Goal: Communication & Community: Answer question/provide support

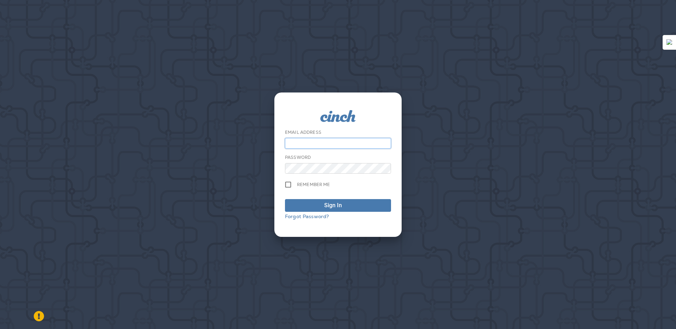
type input "**********"
click at [370, 202] on span "Sign In" at bounding box center [338, 206] width 98 height 8
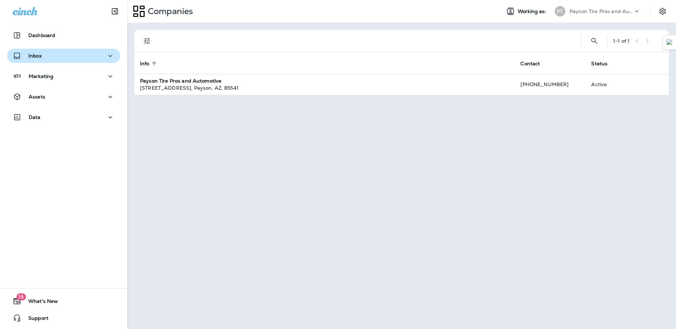
click at [67, 57] on div "Inbox" at bounding box center [64, 56] width 102 height 9
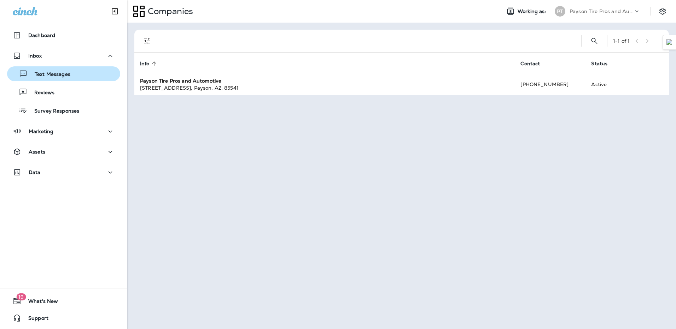
click at [81, 72] on div "Text Messages" at bounding box center [63, 74] width 107 height 11
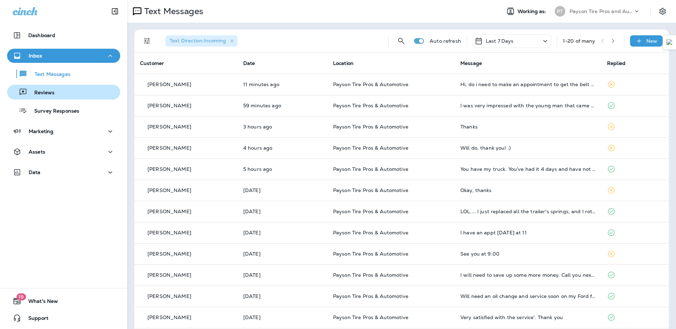
click at [59, 91] on div "Reviews" at bounding box center [63, 92] width 107 height 11
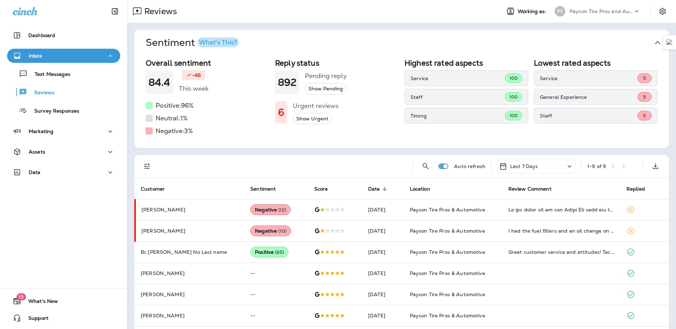
scroll to position [35, 0]
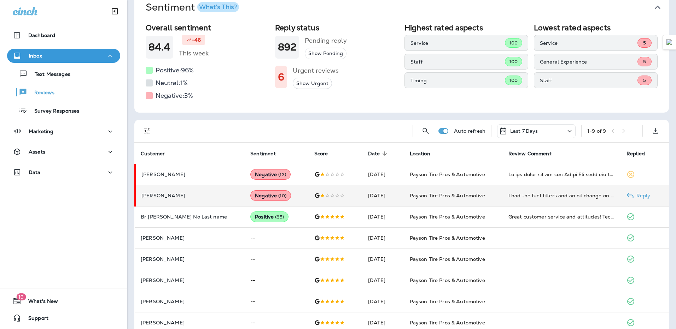
click at [527, 200] on td "I had the fuel filters and an oil change on my 2018 Ram it took over 3 hours an…" at bounding box center [562, 195] width 118 height 21
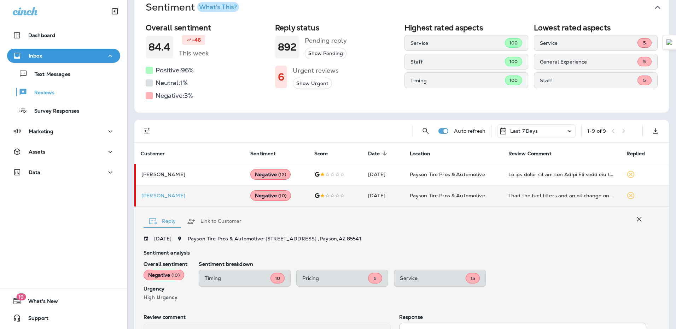
scroll to position [128, 0]
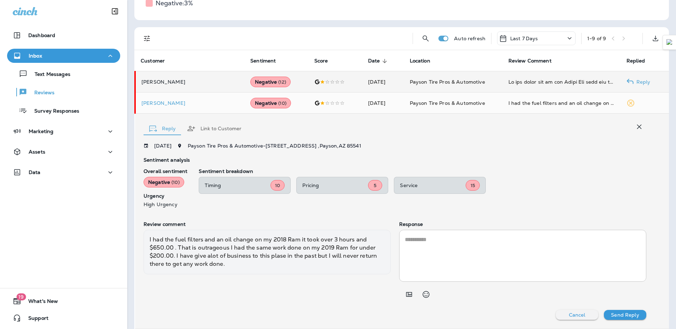
click at [178, 87] on td "[PERSON_NAME]" at bounding box center [190, 81] width 110 height 21
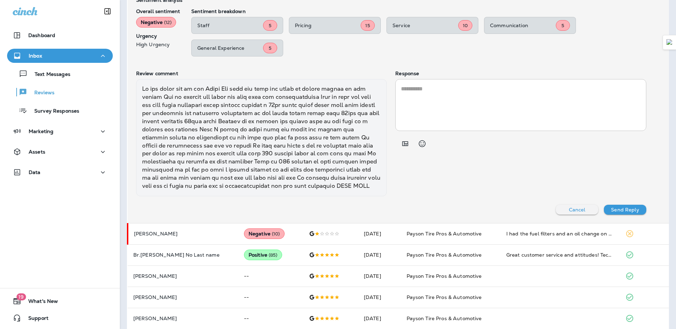
scroll to position [161, 0]
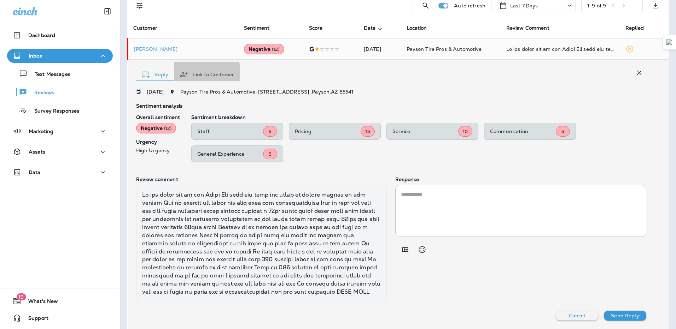
click at [183, 75] on icon "button" at bounding box center [183, 74] width 7 height 5
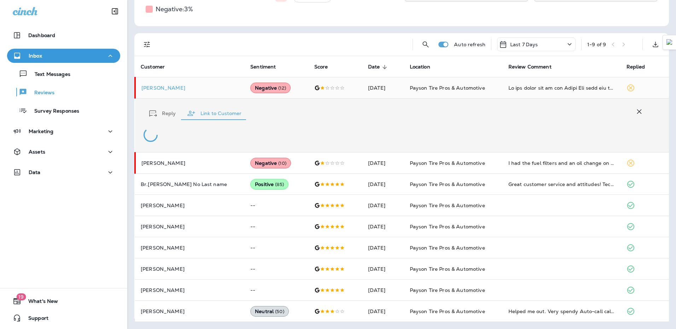
scroll to position [136, 0]
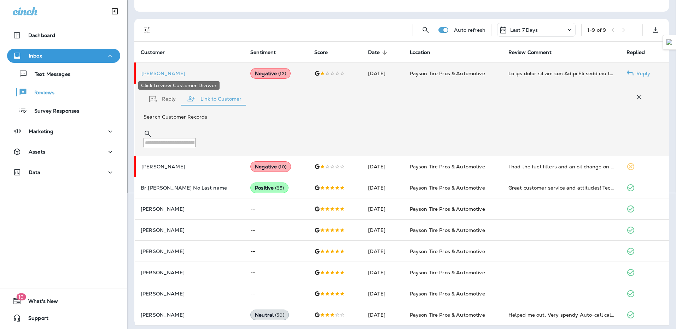
click at [163, 76] on p "[PERSON_NAME]" at bounding box center [190, 74] width 98 height 6
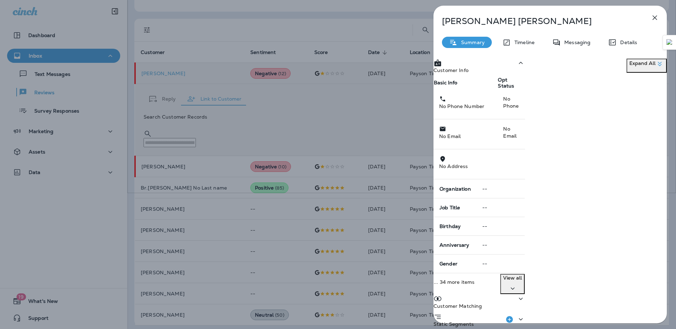
click at [651, 18] on icon "button" at bounding box center [654, 17] width 8 height 8
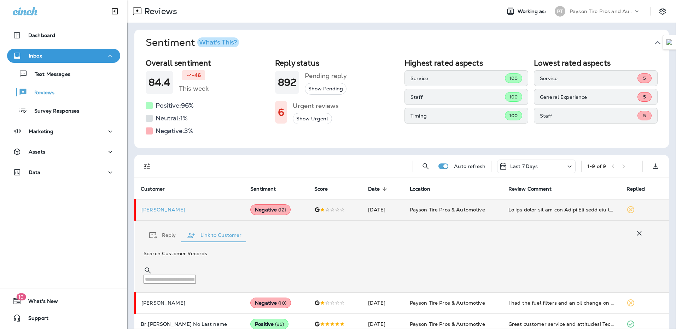
scroll to position [106, 0]
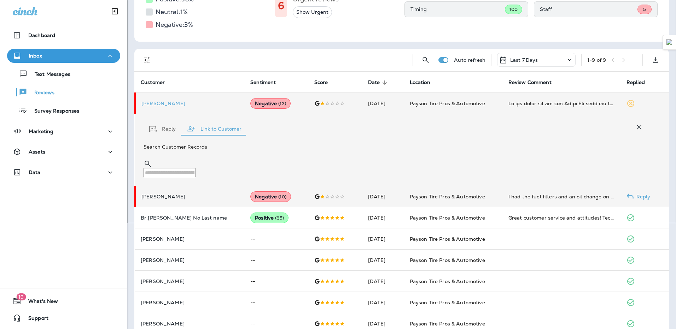
click at [166, 198] on td "[PERSON_NAME]" at bounding box center [190, 196] width 110 height 21
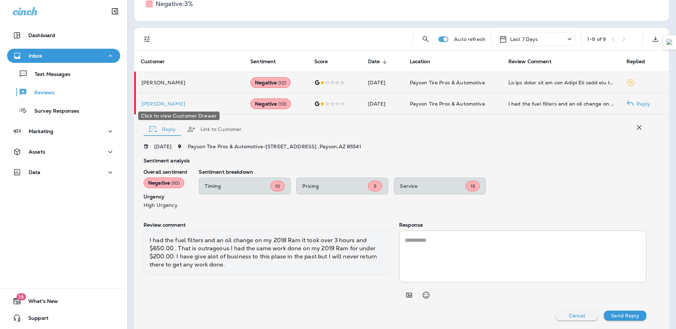
click at [165, 105] on p "[PERSON_NAME]" at bounding box center [190, 104] width 98 height 6
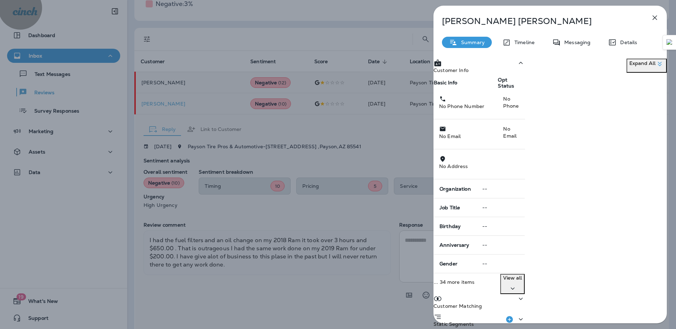
click at [522, 275] on p "View all" at bounding box center [512, 278] width 19 height 6
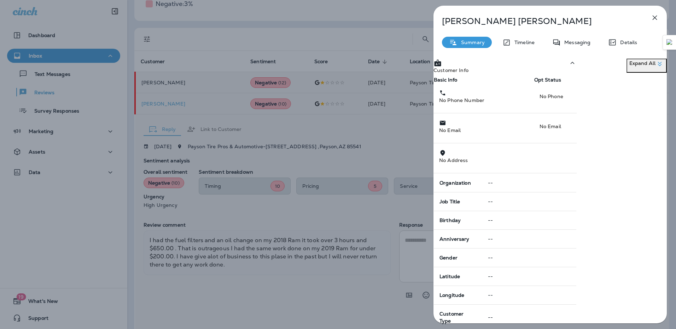
scroll to position [693, 0]
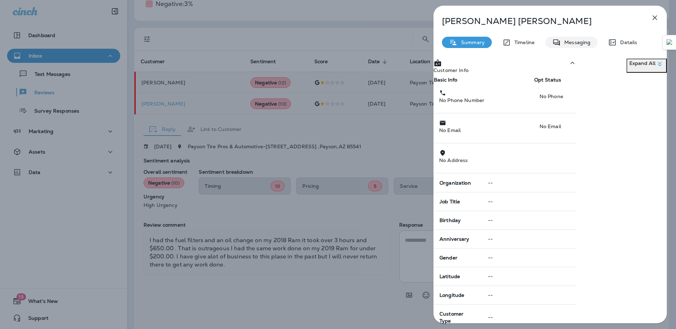
click at [570, 44] on p "Messaging" at bounding box center [576, 43] width 30 height 6
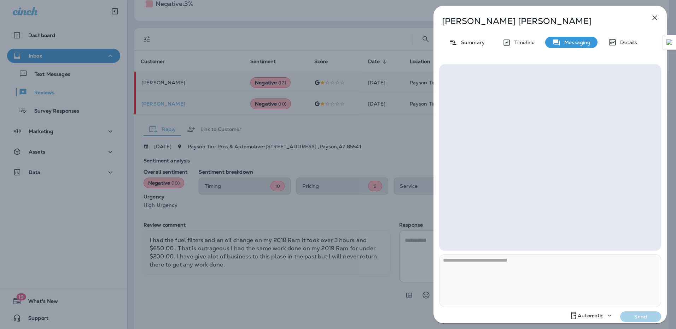
click at [654, 17] on icon "button" at bounding box center [654, 17] width 8 height 8
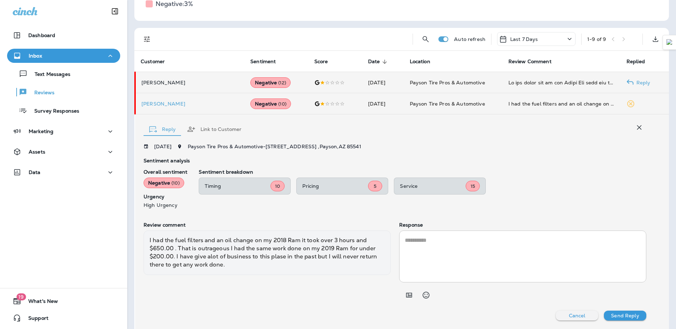
click at [155, 84] on p "[PERSON_NAME]" at bounding box center [190, 83] width 98 height 6
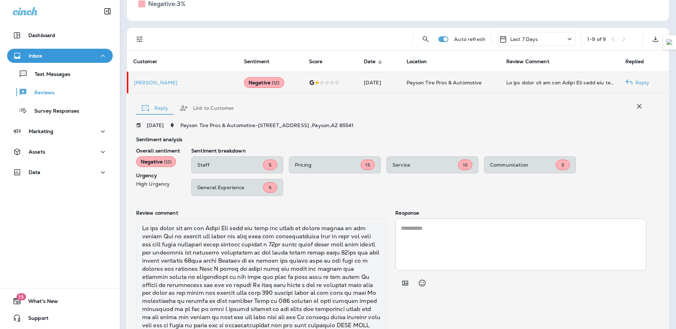
scroll to position [161, 0]
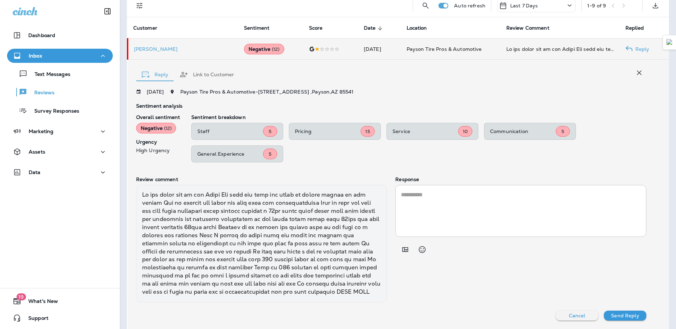
click at [633, 50] on p "Reply" at bounding box center [640, 49] width 17 height 6
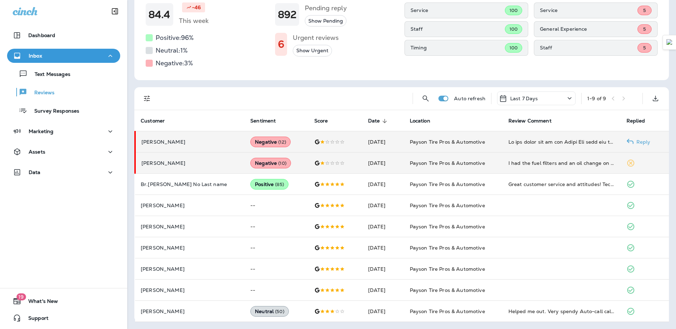
click at [183, 143] on p "[PERSON_NAME]" at bounding box center [190, 142] width 98 height 6
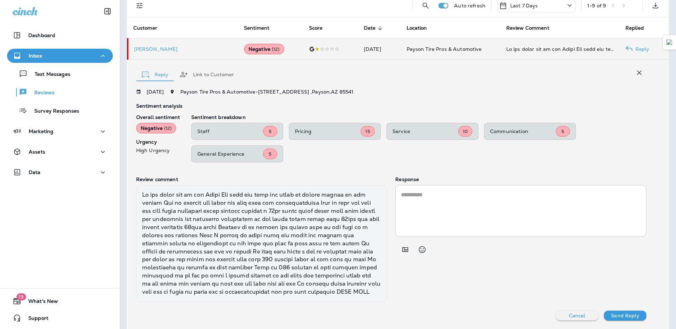
scroll to position [90, 0]
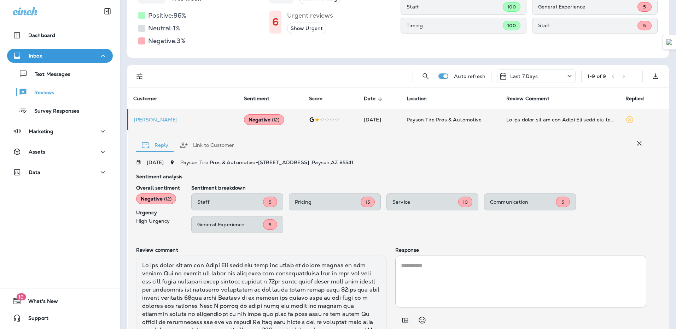
click at [157, 145] on button "Reply" at bounding box center [155, 145] width 38 height 25
click at [217, 145] on button "Link to Customer" at bounding box center [207, 145] width 66 height 25
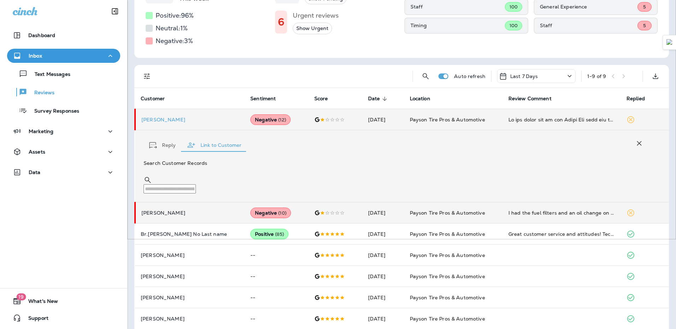
click at [158, 144] on div "button" at bounding box center [154, 145] width 10 height 7
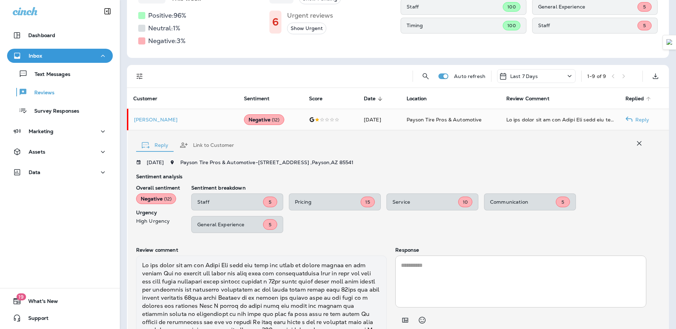
click at [632, 119] on p "Reply" at bounding box center [640, 120] width 17 height 6
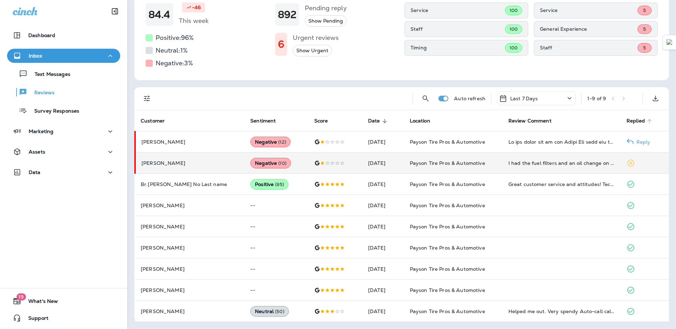
scroll to position [68, 0]
click at [169, 143] on p "[PERSON_NAME]" at bounding box center [190, 142] width 98 height 6
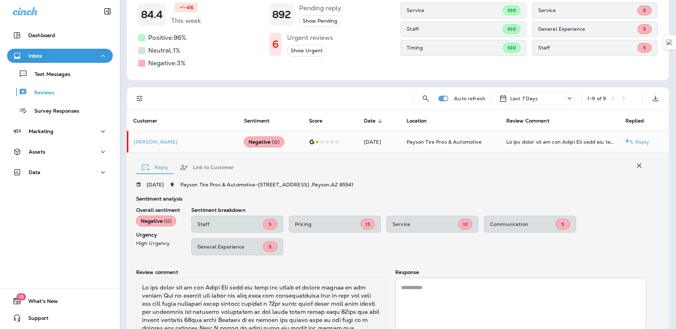
scroll to position [161, 0]
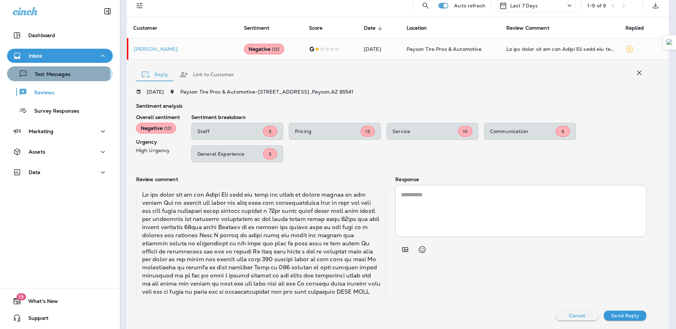
click at [57, 74] on p "Text Messages" at bounding box center [49, 74] width 43 height 7
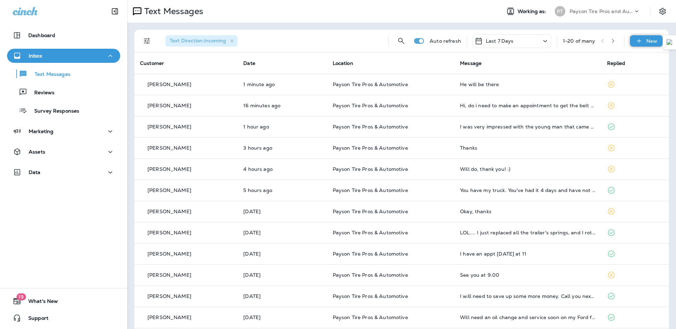
click at [636, 41] on icon at bounding box center [638, 40] width 7 height 7
click at [52, 34] on input "To: Search by Name or Phone Number" at bounding box center [26, 30] width 52 height 8
type input "********"
click at [91, 99] on span "Leblanc" at bounding box center [68, 95] width 43 height 6
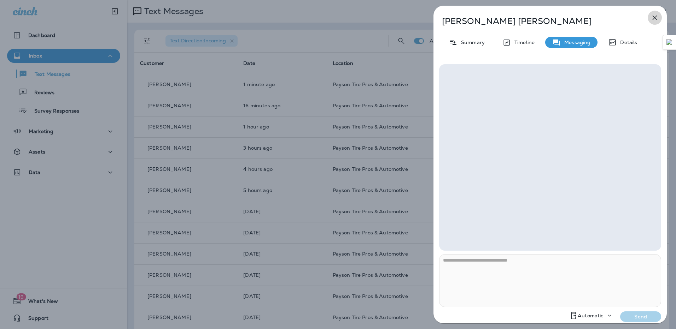
click at [654, 18] on icon "button" at bounding box center [655, 18] width 5 height 5
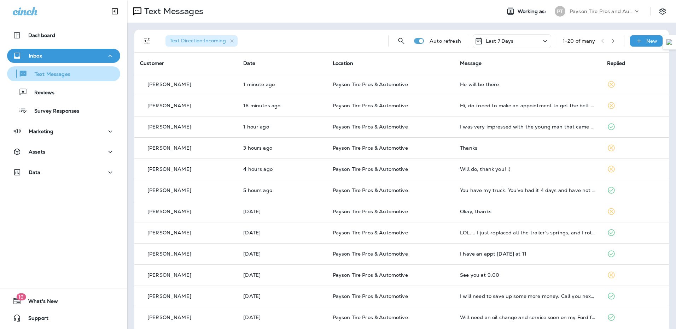
click at [65, 77] on p "Text Messages" at bounding box center [49, 74] width 43 height 7
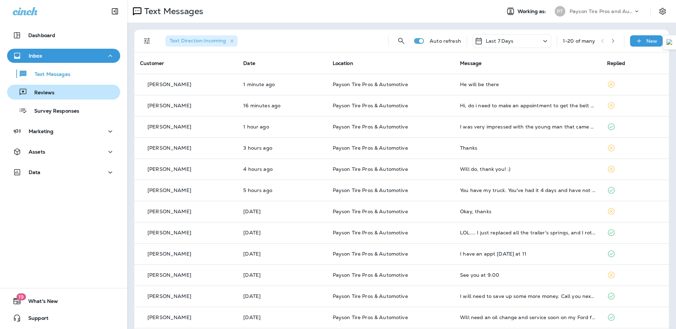
click at [51, 87] on div "Reviews" at bounding box center [32, 92] width 45 height 11
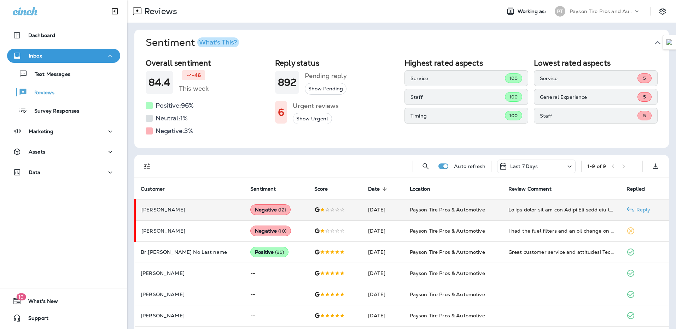
click at [185, 210] on p "[PERSON_NAME]" at bounding box center [190, 210] width 98 height 6
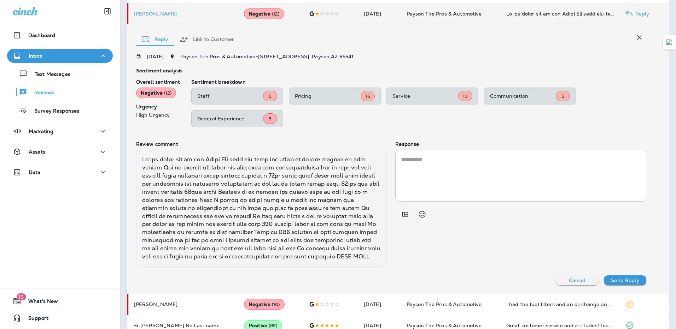
scroll to position [231, 0]
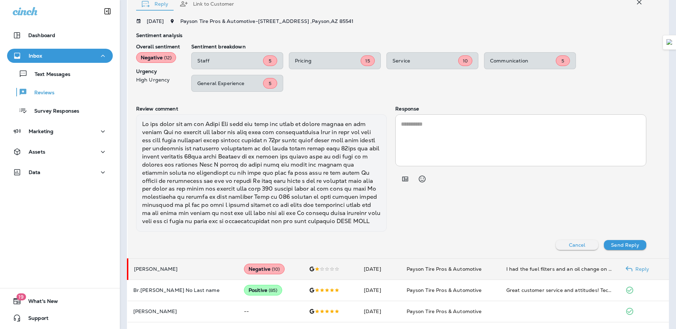
click at [161, 265] on td "[PERSON_NAME]" at bounding box center [183, 269] width 111 height 21
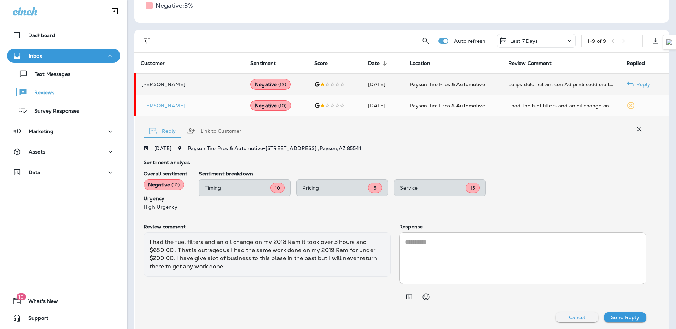
click at [173, 80] on td "[PERSON_NAME]" at bounding box center [190, 84] width 110 height 21
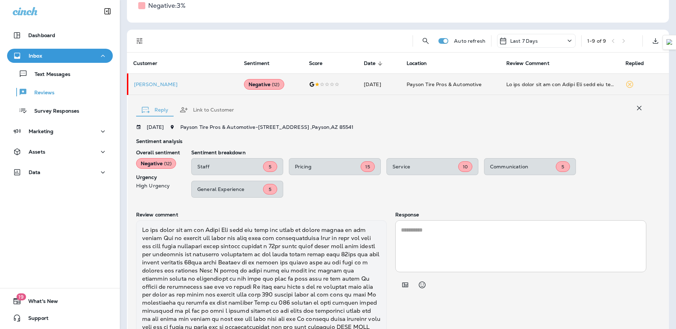
scroll to position [161, 0]
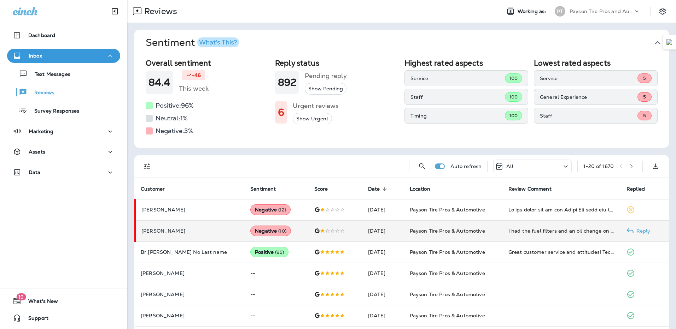
click at [200, 226] on td "[PERSON_NAME]" at bounding box center [190, 231] width 110 height 21
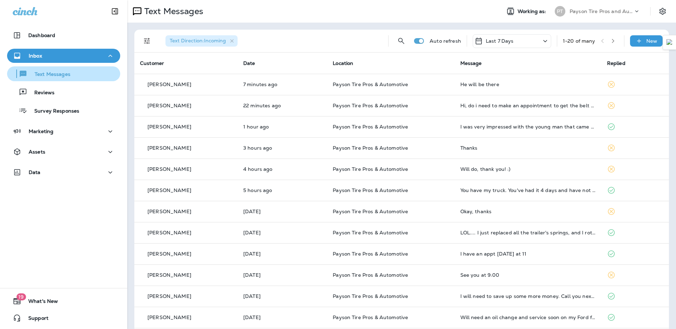
click at [58, 75] on p "Text Messages" at bounding box center [49, 74] width 43 height 7
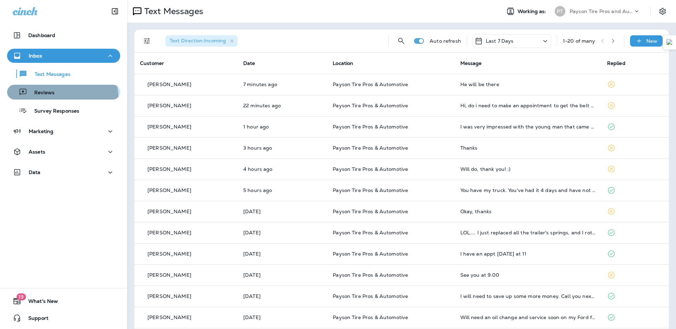
click at [58, 98] on button "Reviews" at bounding box center [63, 92] width 113 height 15
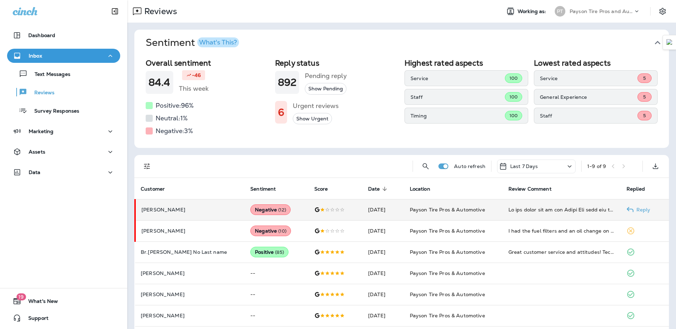
click at [183, 209] on p "[PERSON_NAME]" at bounding box center [190, 210] width 98 height 6
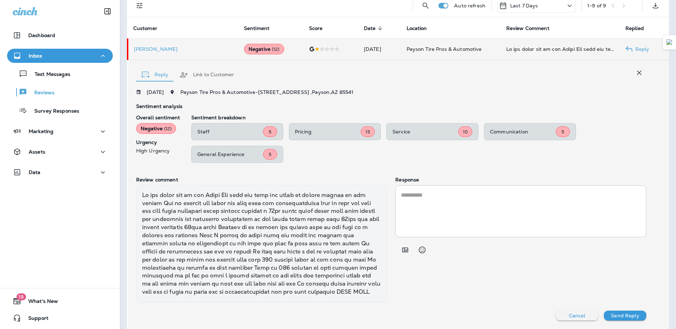
scroll to position [161, 0]
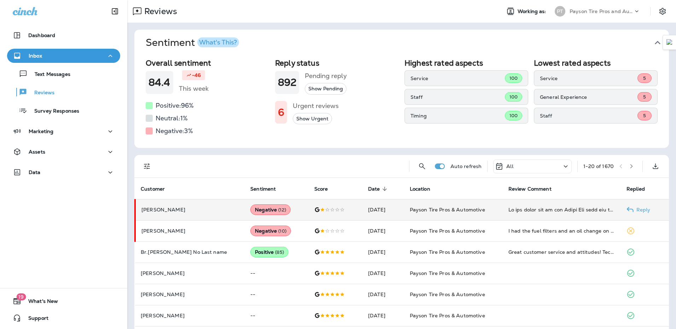
click at [250, 209] on div "Negative ( 12 )" at bounding box center [270, 210] width 40 height 11
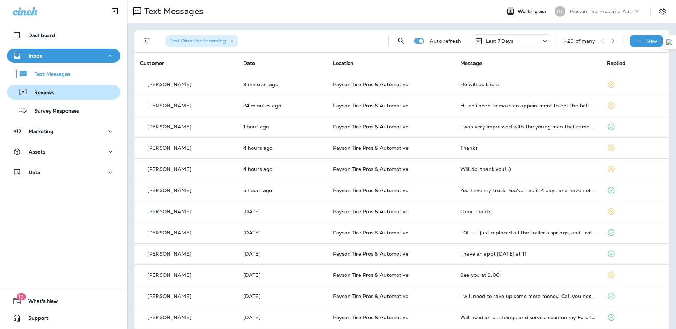
click at [58, 89] on div "Reviews" at bounding box center [63, 92] width 107 height 11
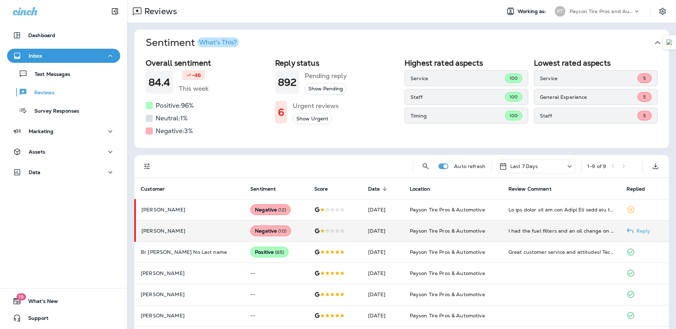
click at [159, 228] on p "[PERSON_NAME]" at bounding box center [190, 231] width 98 height 6
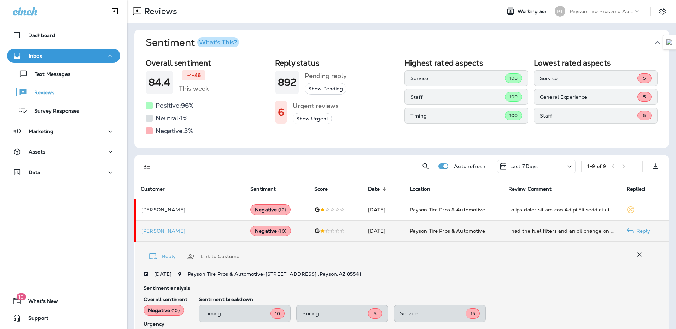
scroll to position [128, 0]
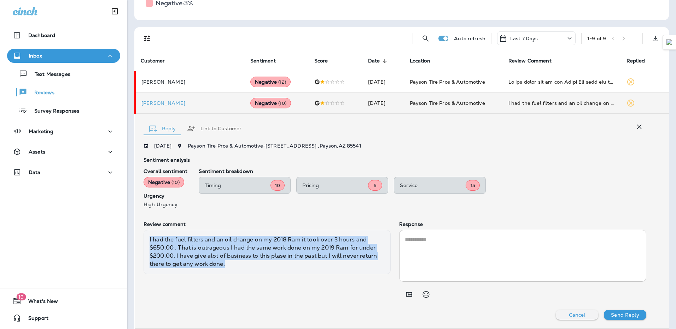
drag, startPoint x: 227, startPoint y: 266, endPoint x: 144, endPoint y: 242, distance: 86.5
click at [144, 242] on div "I had the fuel filters and an oil change on my 2018 Ram it took over 3 hours an…" at bounding box center [267, 252] width 247 height 45
copy div "I had the fuel filters and an oil change on my 2018 Ram it took over 3 hours an…"
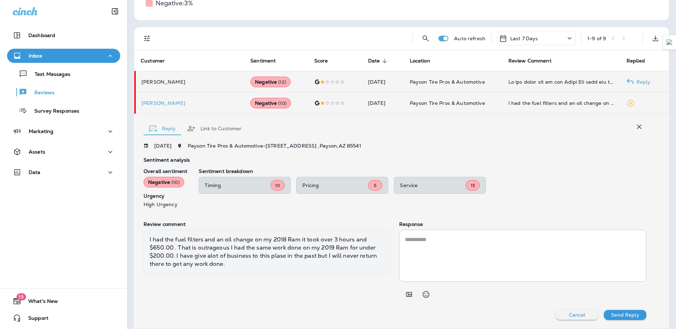
click at [171, 81] on p "[PERSON_NAME]" at bounding box center [190, 82] width 98 height 6
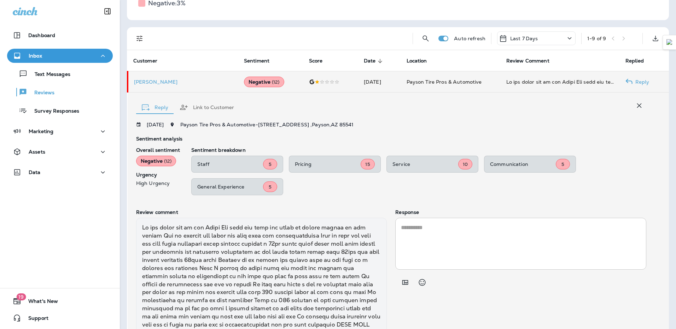
scroll to position [161, 0]
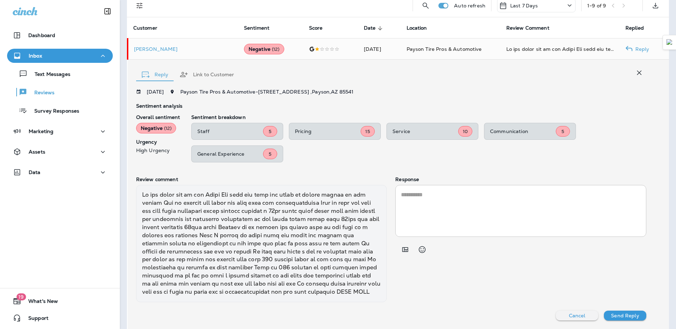
click at [154, 56] on td "[PERSON_NAME]" at bounding box center [183, 49] width 111 height 21
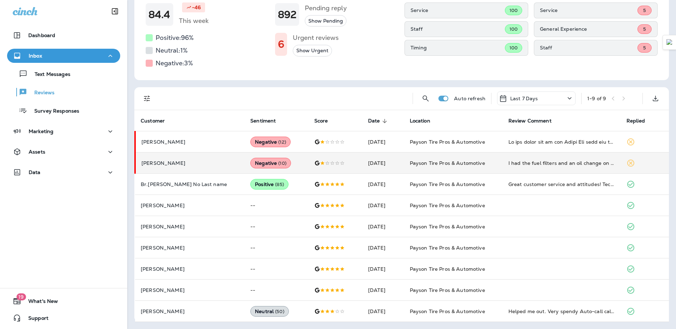
scroll to position [68, 0]
click at [170, 160] on td "[PERSON_NAME]" at bounding box center [190, 163] width 110 height 21
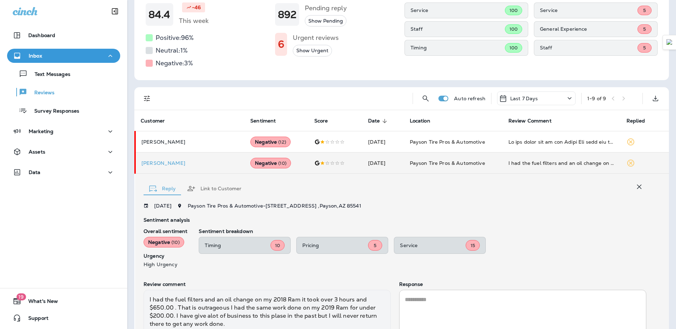
scroll to position [127, 0]
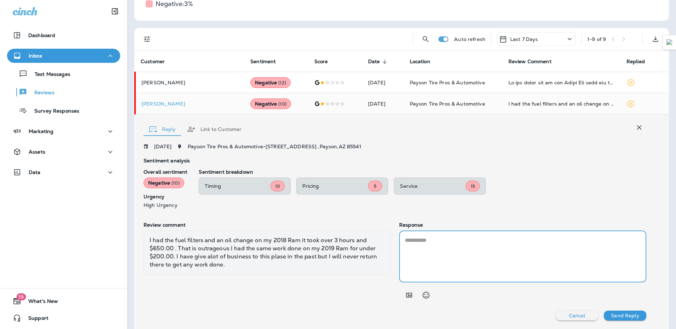
click at [473, 241] on textarea at bounding box center [523, 257] width 236 height 41
paste textarea "**********"
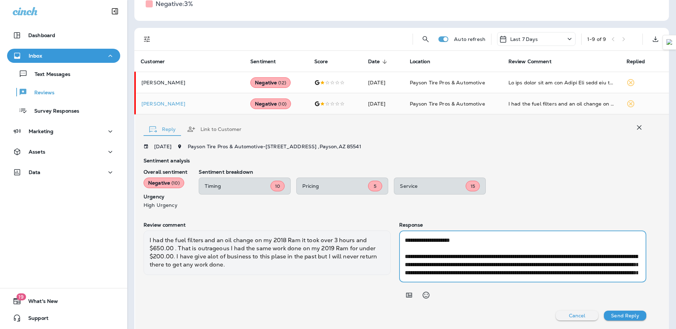
scroll to position [106, 0]
type textarea "**********"
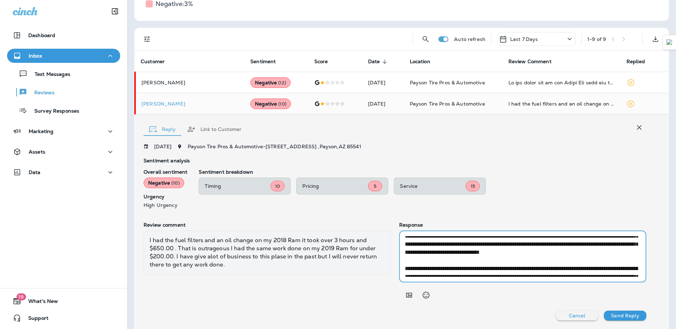
scroll to position [0, 0]
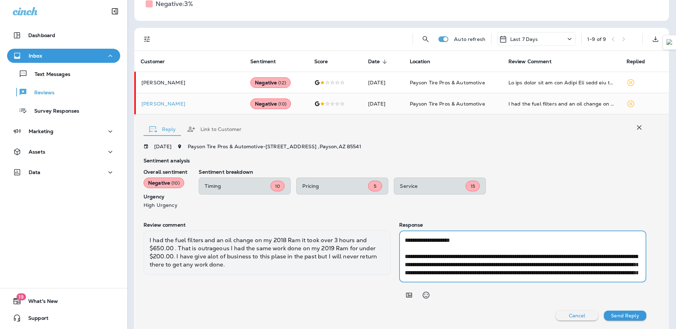
drag, startPoint x: 480, startPoint y: 276, endPoint x: 361, endPoint y: 189, distance: 147.0
click at [361, 189] on div "10/12/2025 Payson Tire Pros & Automotive - 212 West Aero Drive , Payson , AZ 85…" at bounding box center [395, 232] width 503 height 177
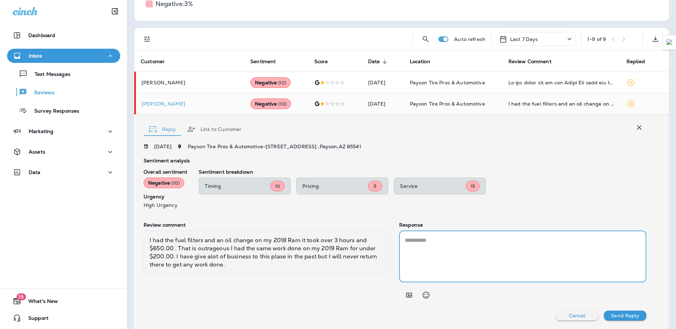
paste textarea "**********"
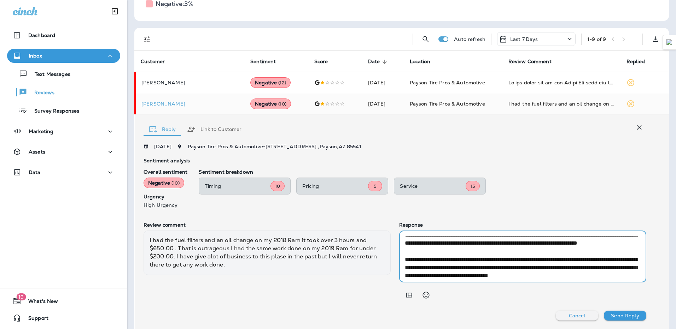
scroll to position [98, 0]
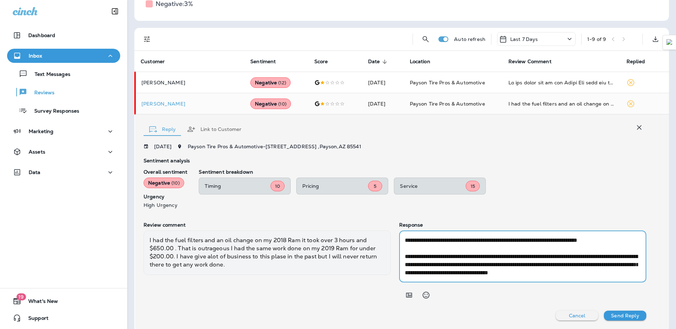
click at [439, 275] on textarea at bounding box center [521, 257] width 233 height 41
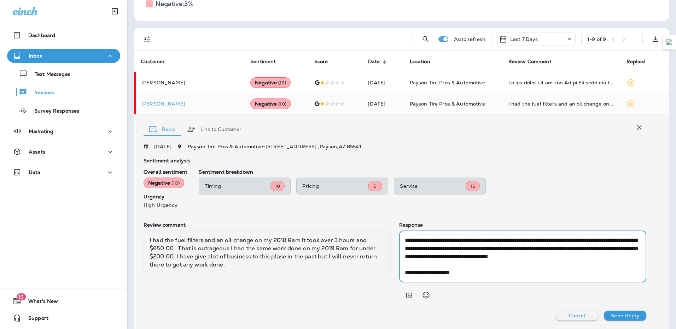
click at [409, 278] on div "* ​" at bounding box center [522, 257] width 247 height 52
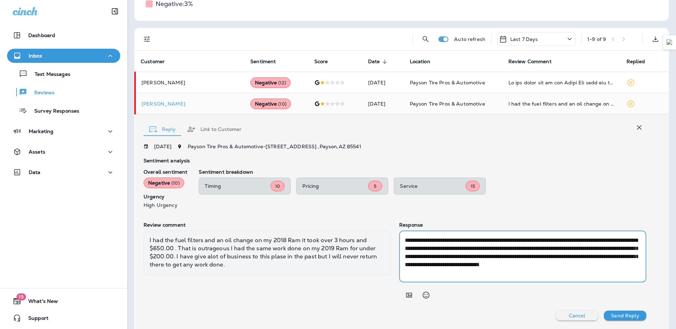
click at [399, 240] on div "* ​" at bounding box center [522, 257] width 247 height 52
click at [400, 239] on div "* ​" at bounding box center [522, 257] width 247 height 52
click at [405, 243] on textarea at bounding box center [521, 257] width 233 height 41
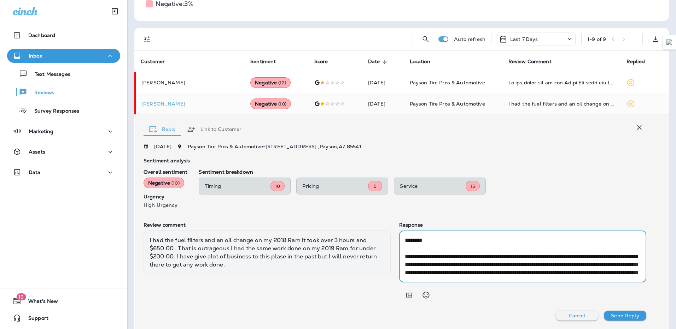
type textarea "**********"
click at [605, 316] on button "Send Reply" at bounding box center [625, 316] width 42 height 10
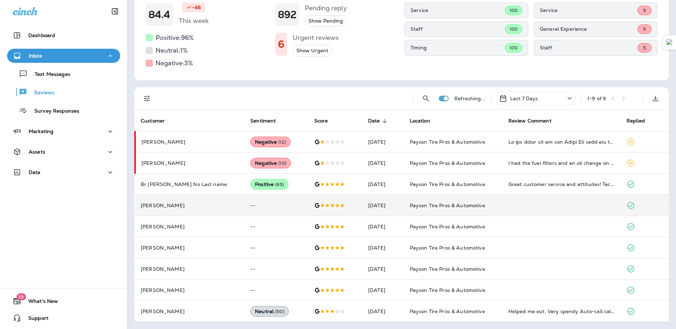
scroll to position [68, 0]
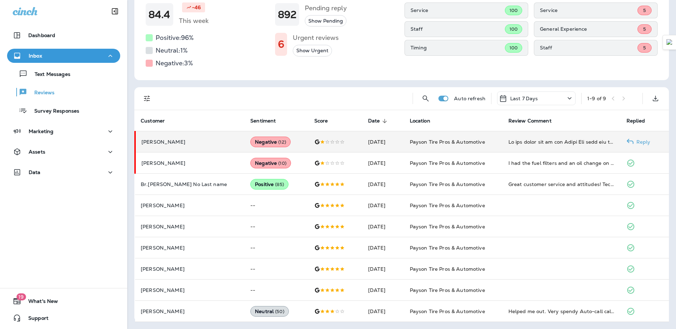
click at [168, 146] on td "[PERSON_NAME]" at bounding box center [190, 142] width 110 height 21
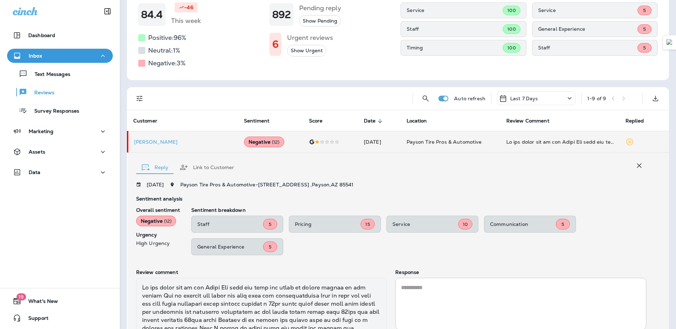
scroll to position [161, 0]
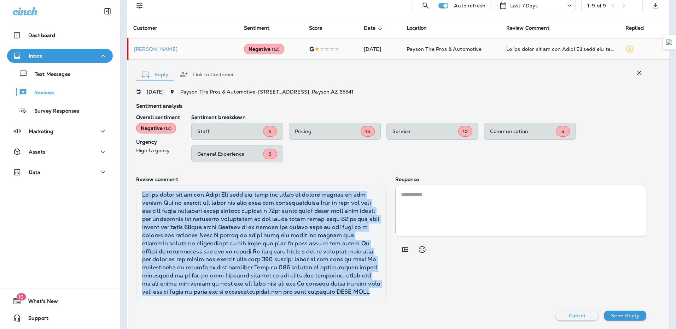
drag, startPoint x: 350, startPoint y: 293, endPoint x: 133, endPoint y: 195, distance: 239.1
click at [133, 195] on div "Reply Link to Customer 10/12/2025 Payson Tire Pros & Automotive - 212 West Aero…" at bounding box center [398, 194] width 541 height 269
copy div "We had tires put on our Dodge Ram cost was over the price of others quotes we h…"
click at [233, 267] on div at bounding box center [261, 243] width 251 height 117
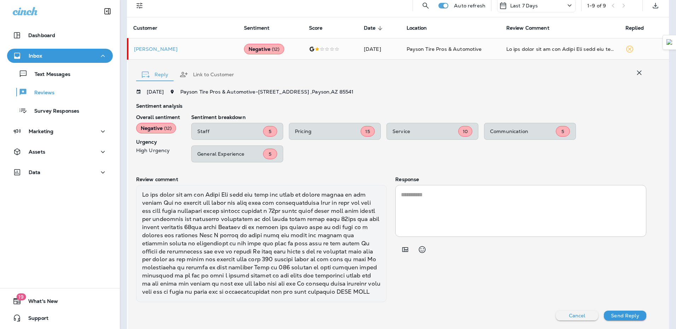
click at [434, 230] on textarea at bounding box center [521, 211] width 240 height 41
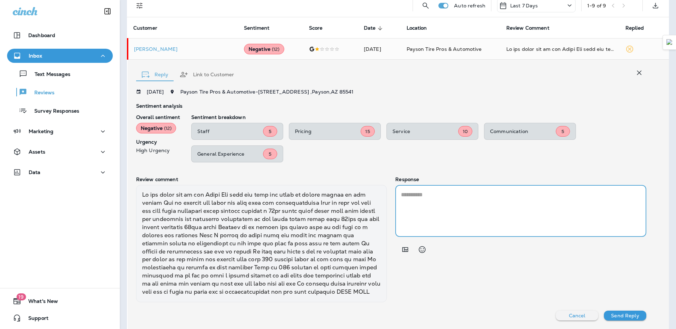
paste textarea "**********"
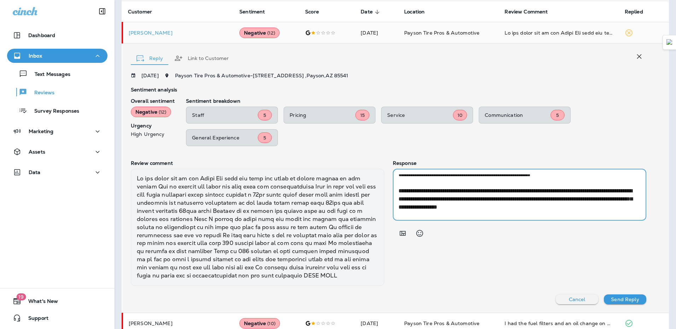
scroll to position [42, 0]
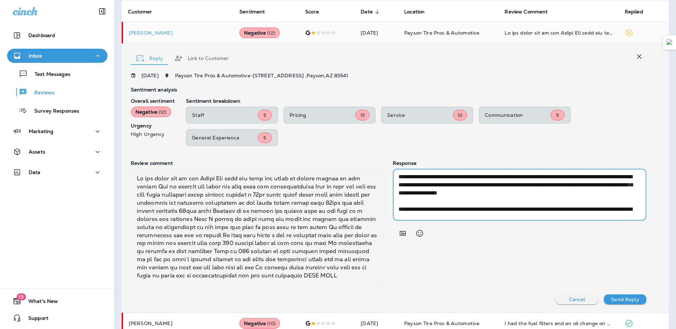
drag, startPoint x: 607, startPoint y: 203, endPoint x: 391, endPoint y: 189, distance: 216.4
click at [391, 189] on div "Review comment Response * ​" at bounding box center [388, 224] width 515 height 126
paste textarea "**********"
click at [415, 185] on textarea at bounding box center [516, 195] width 237 height 41
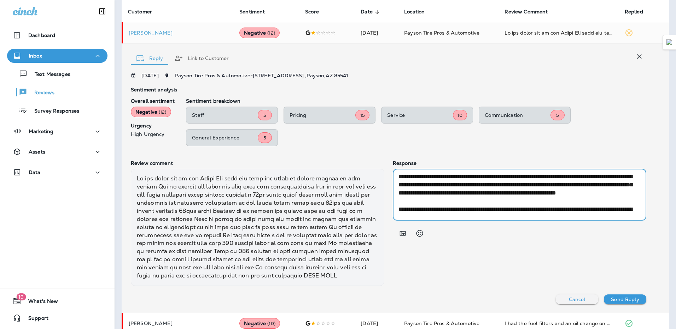
click at [542, 188] on textarea at bounding box center [516, 195] width 237 height 41
click at [471, 192] on textarea at bounding box center [516, 195] width 237 height 41
click at [527, 195] on textarea at bounding box center [516, 195] width 237 height 41
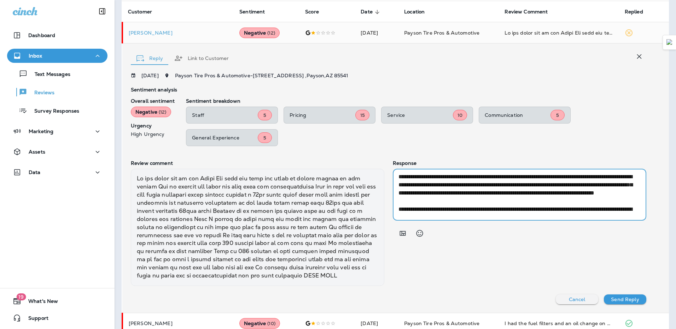
drag, startPoint x: 596, startPoint y: 205, endPoint x: 604, endPoint y: 205, distance: 7.8
click at [604, 205] on textarea at bounding box center [516, 195] width 237 height 41
click at [497, 211] on textarea at bounding box center [516, 195] width 237 height 41
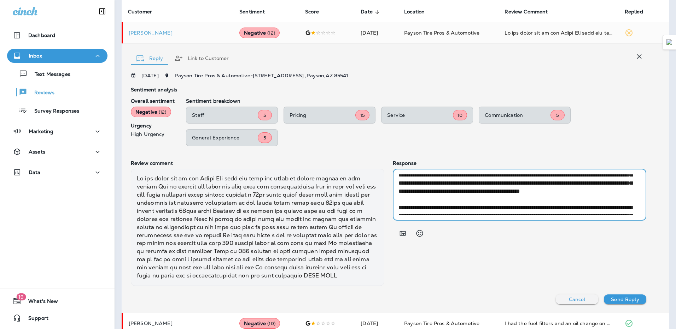
scroll to position [99, 0]
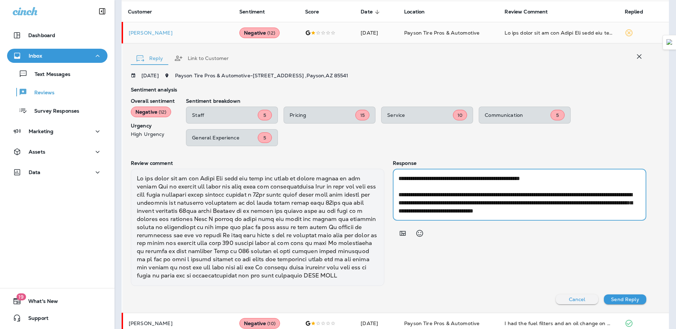
click at [559, 204] on textarea at bounding box center [516, 195] width 237 height 41
type textarea "**********"
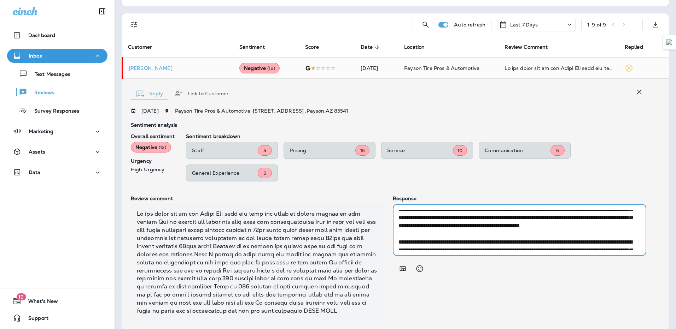
scroll to position [18, 0]
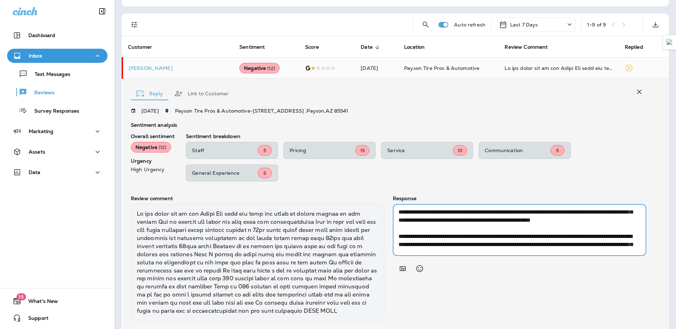
drag, startPoint x: 555, startPoint y: 229, endPoint x: 399, endPoint y: 238, distance: 155.8
click at [399, 238] on textarea at bounding box center [516, 230] width 237 height 41
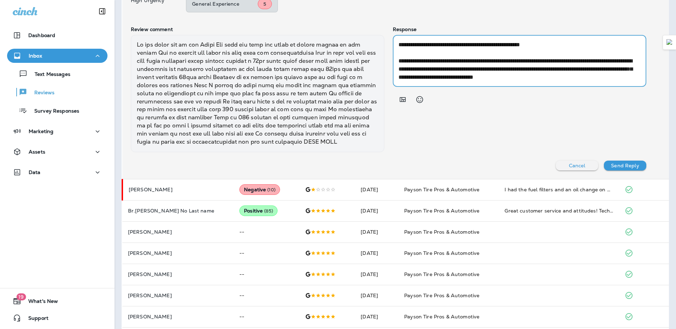
scroll to position [338, 0]
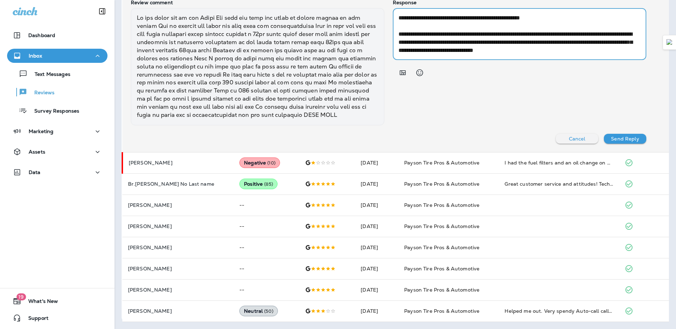
drag, startPoint x: 399, startPoint y: 247, endPoint x: 573, endPoint y: 70, distance: 247.5
click at [573, 70] on div "Response * ​" at bounding box center [519, 63] width 253 height 126
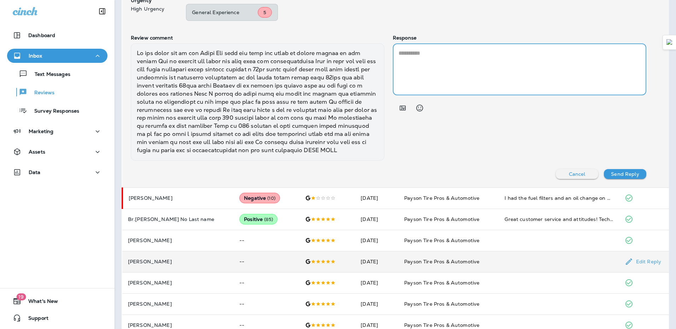
scroll to position [267, 0]
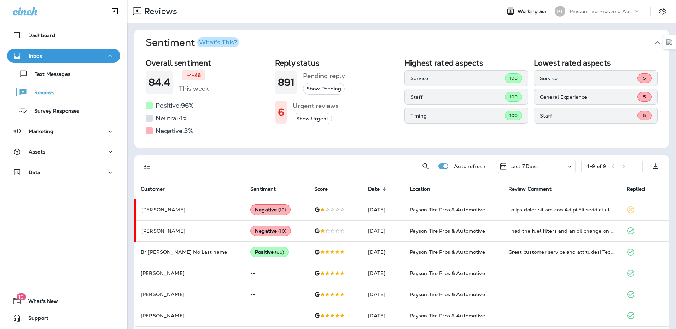
click at [306, 116] on button "Show Urgent" at bounding box center [312, 119] width 39 height 12
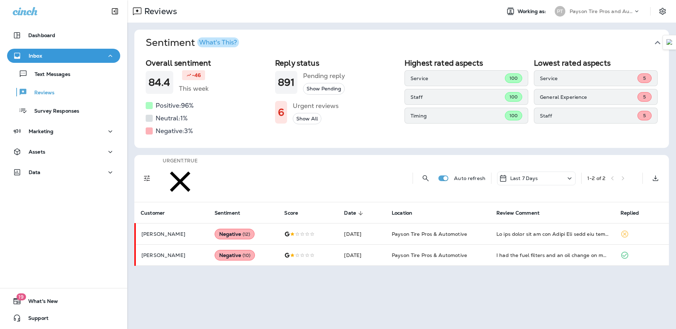
click at [299, 118] on button "Show All" at bounding box center [307, 119] width 29 height 12
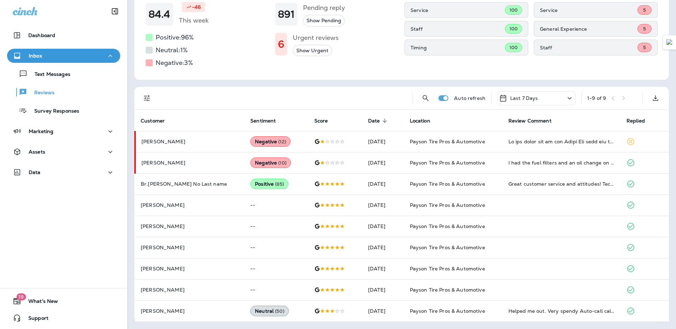
scroll to position [68, 0]
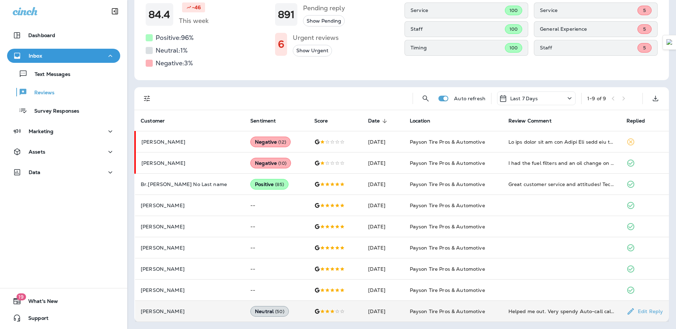
click at [278, 312] on td "Neutral ( 50 )" at bounding box center [277, 311] width 64 height 21
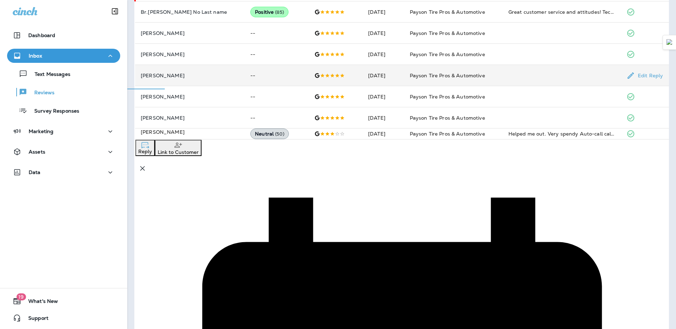
scroll to position [275, 0]
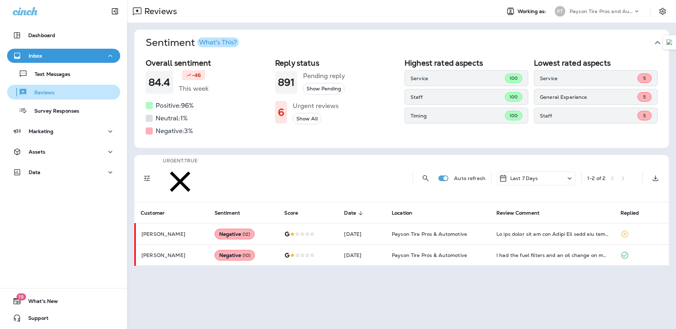
click at [88, 94] on div "Reviews" at bounding box center [63, 92] width 107 height 11
click at [48, 94] on p "Reviews" at bounding box center [40, 93] width 27 height 7
click at [198, 166] on icon "button" at bounding box center [180, 181] width 35 height 35
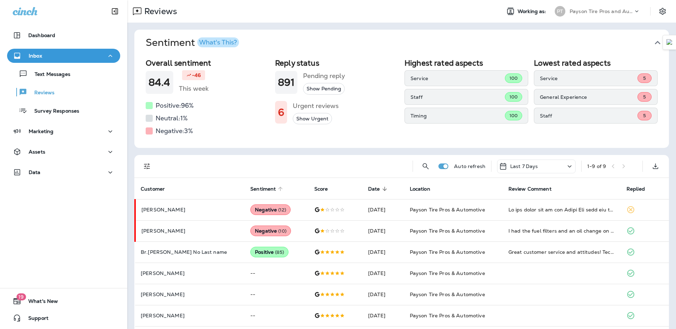
click at [250, 189] on span "Sentiment" at bounding box center [262, 189] width 25 height 6
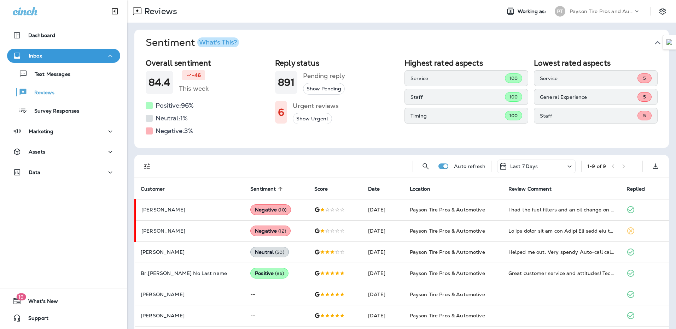
click at [250, 189] on span "Sentiment" at bounding box center [262, 189] width 25 height 6
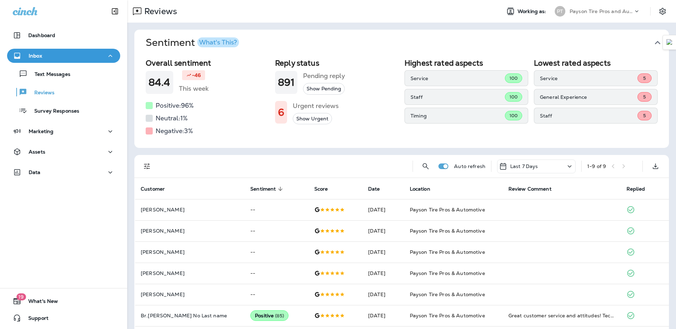
click at [250, 189] on span "Sentiment" at bounding box center [262, 189] width 25 height 6
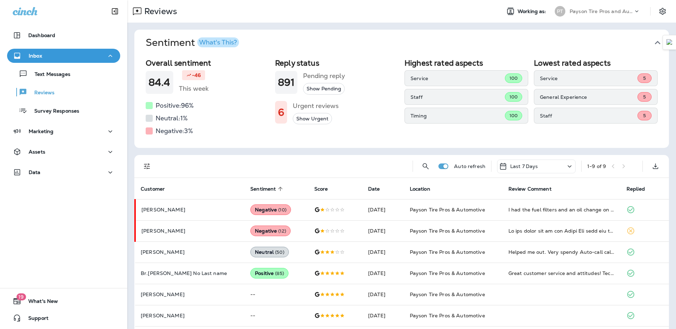
click at [530, 166] on p "Last 7 Days" at bounding box center [524, 167] width 28 height 6
click at [521, 253] on div "Last year" at bounding box center [531, 246] width 110 height 14
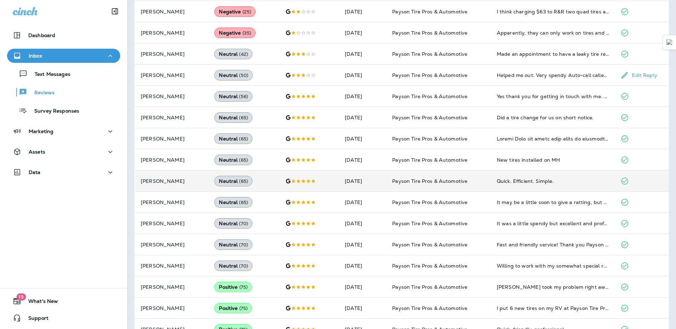
scroll to position [301, 0]
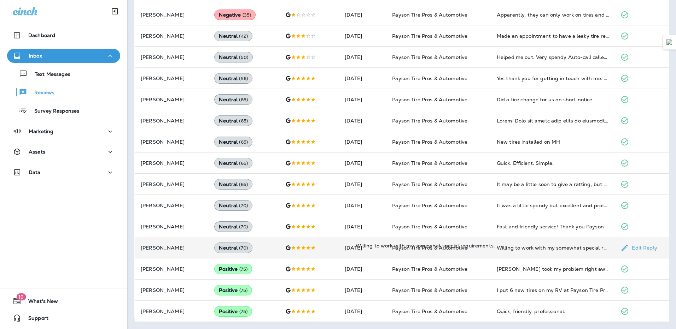
click at [539, 250] on div "Willing to work with my somewhat special requirements." at bounding box center [553, 248] width 113 height 7
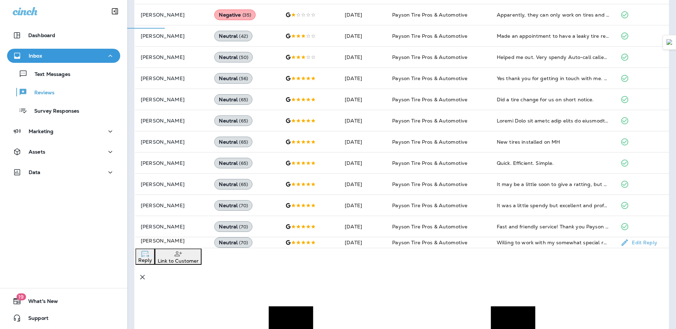
scroll to position [445, 0]
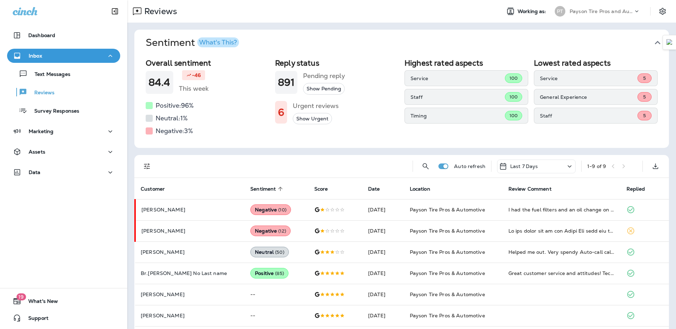
click at [527, 165] on p "Last 7 Days" at bounding box center [524, 167] width 28 height 6
click at [507, 253] on p "Last year" at bounding box center [531, 250] width 110 height 6
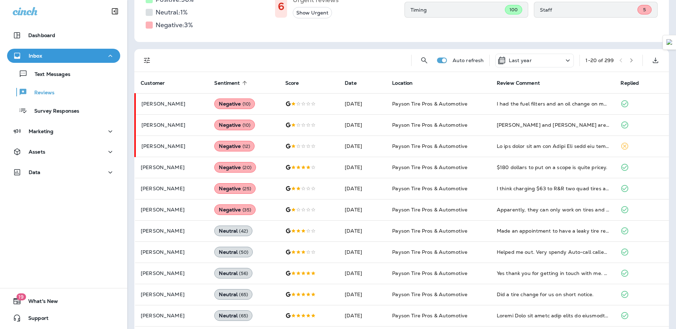
scroll to position [141, 0]
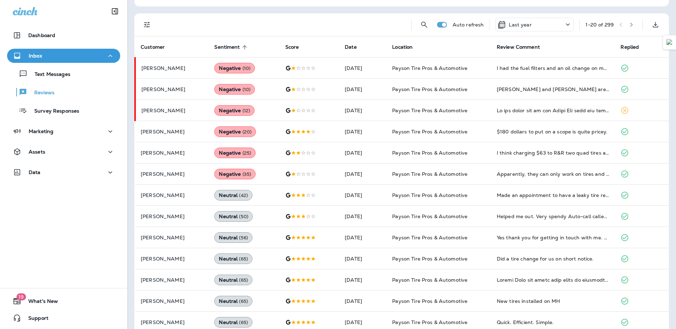
click at [241, 45] on icon at bounding box center [244, 47] width 6 height 6
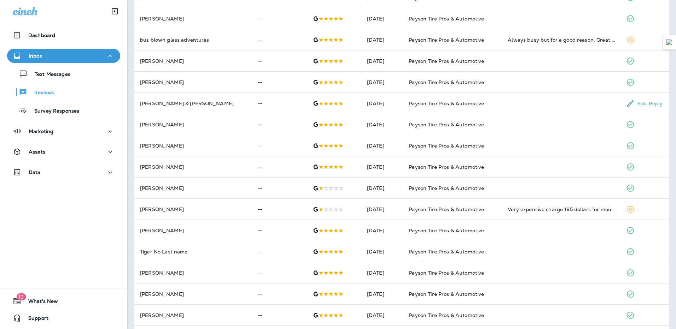
scroll to position [301, 0]
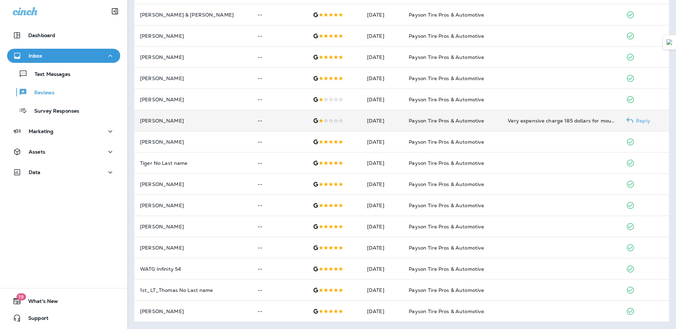
click at [252, 124] on td "--" at bounding box center [280, 120] width 56 height 21
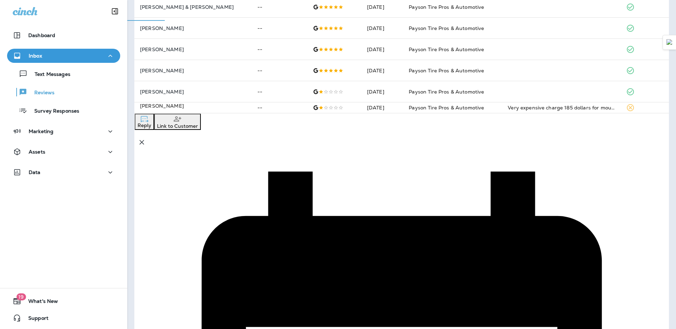
scroll to position [97, 0]
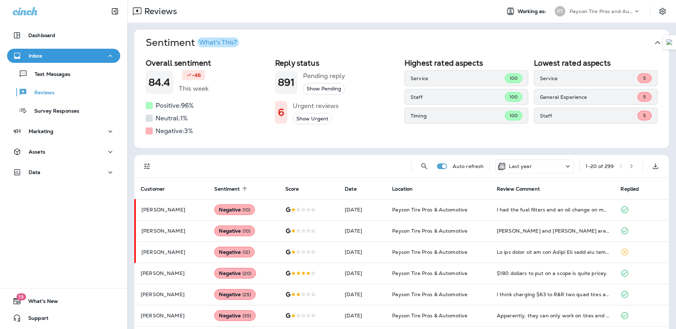
click at [28, 59] on div "Inbox" at bounding box center [27, 56] width 29 height 9
click at [46, 58] on div "Inbox" at bounding box center [64, 56] width 102 height 9
click at [53, 75] on p "Text Messages" at bounding box center [49, 74] width 43 height 7
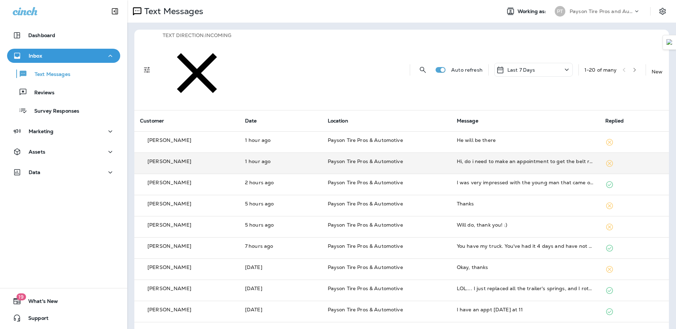
click at [539, 153] on td "Hi, do i need to make an appointment to get the belt replaced?" at bounding box center [525, 163] width 148 height 21
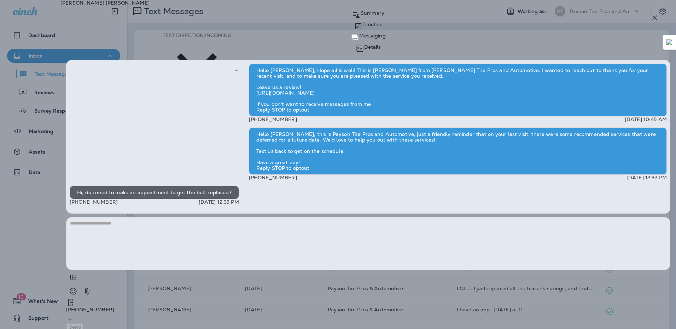
click at [657, 17] on icon "button" at bounding box center [654, 17] width 8 height 8
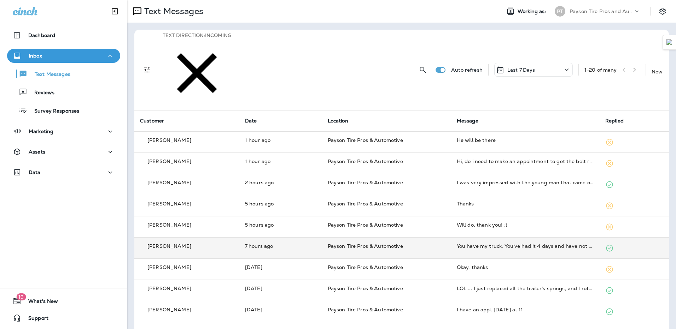
click at [467, 243] on div "You have my truck. You've had it 4 days and have not started it. Plz finish it …" at bounding box center [525, 246] width 137 height 7
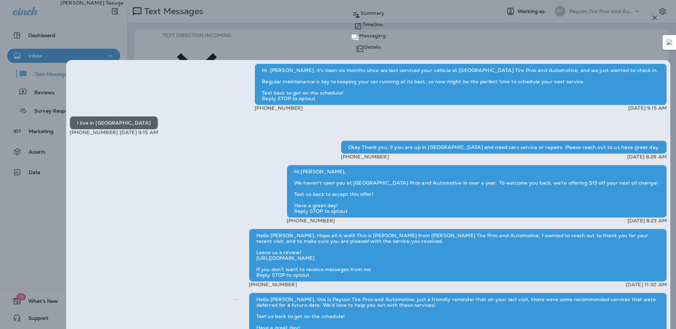
click at [653, 19] on icon "button" at bounding box center [655, 18] width 5 height 5
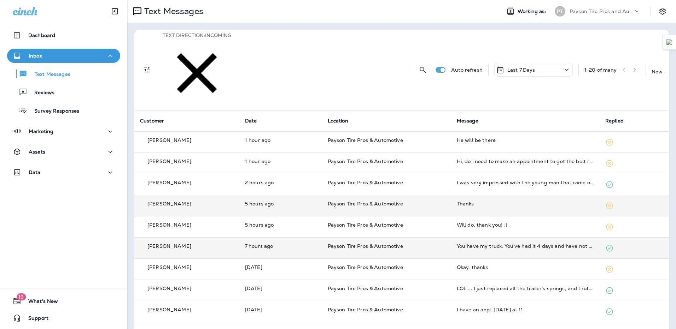
click at [473, 196] on td "Thanks" at bounding box center [525, 206] width 148 height 21
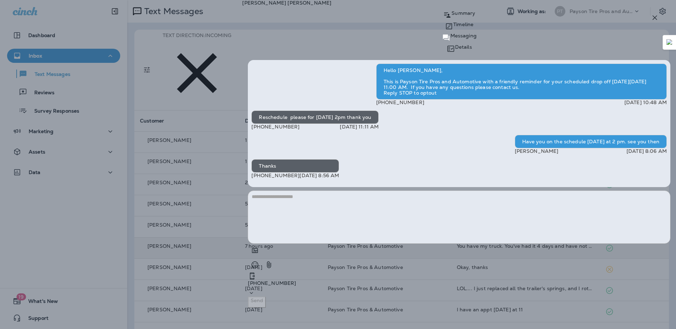
click at [651, 21] on icon "button" at bounding box center [654, 17] width 8 height 8
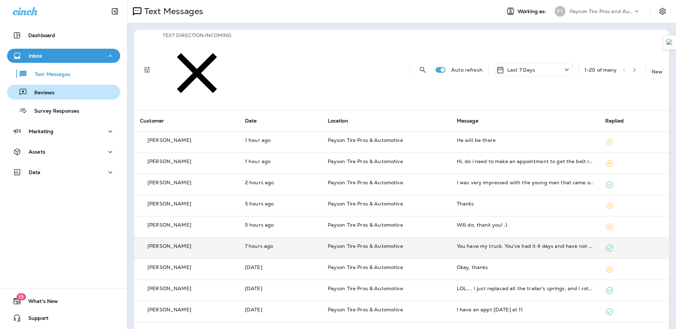
click at [62, 90] on div "Reviews" at bounding box center [63, 92] width 107 height 11
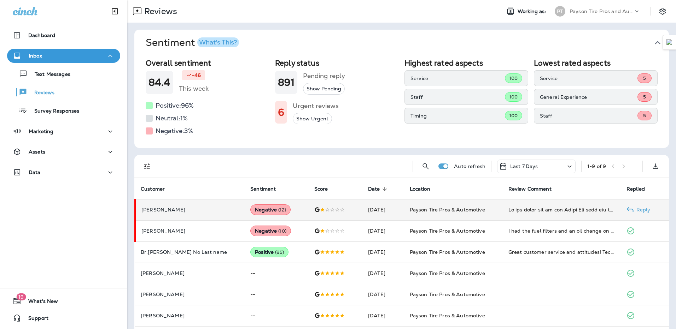
click at [245, 214] on td "Negative ( 12 )" at bounding box center [277, 209] width 64 height 21
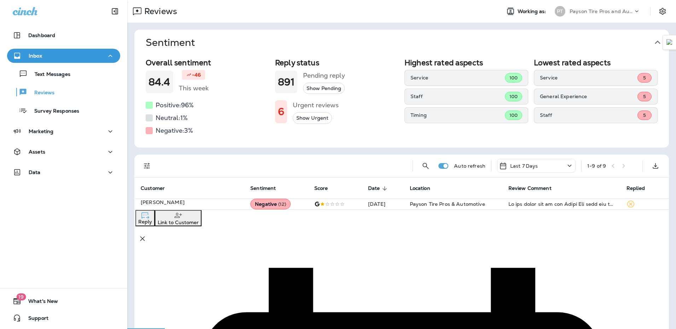
scroll to position [161, 0]
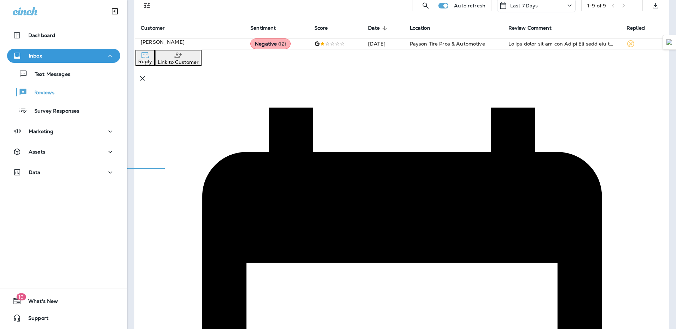
paste textarea "**********"
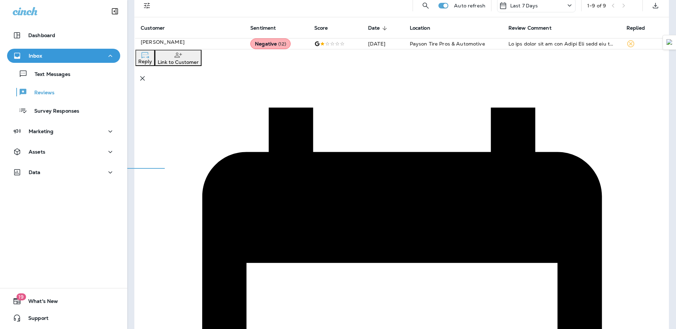
drag, startPoint x: 399, startPoint y: 198, endPoint x: 394, endPoint y: 171, distance: 27.0
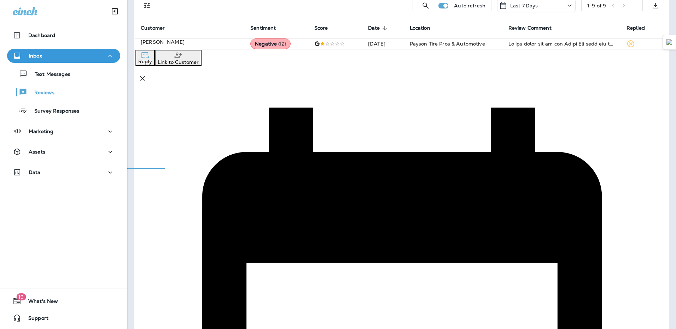
drag, startPoint x: 410, startPoint y: 217, endPoint x: 405, endPoint y: 169, distance: 48.3
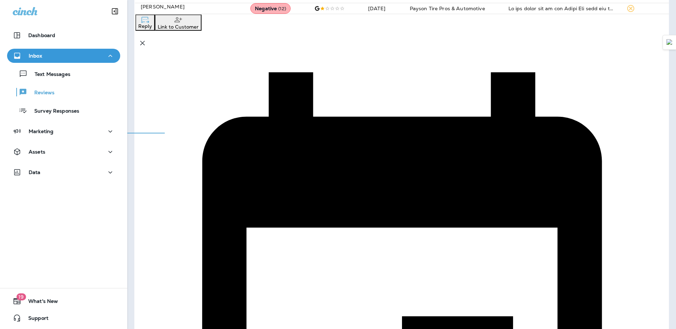
scroll to position [203, 0]
type textarea "**********"
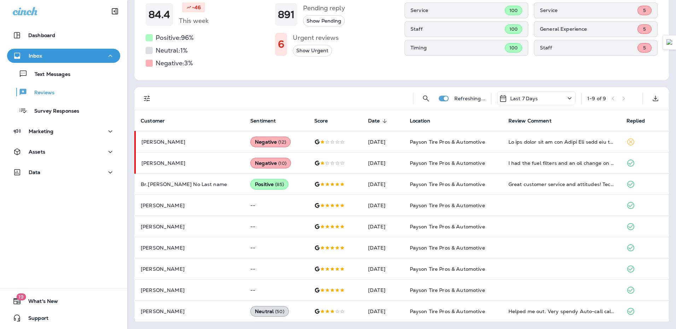
scroll to position [68, 0]
